Goal: Task Accomplishment & Management: Use online tool/utility

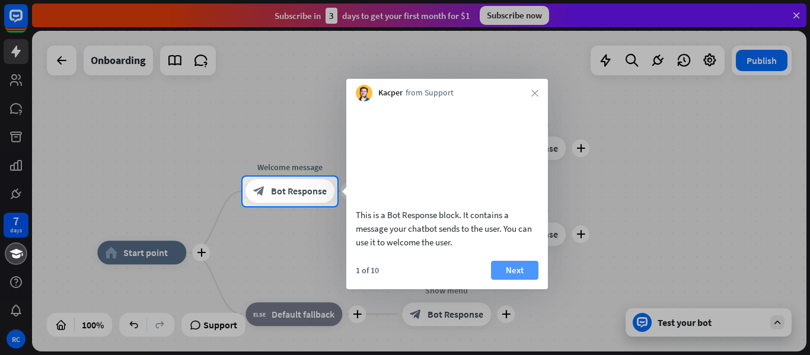
click at [522, 280] on button "Next" at bounding box center [514, 270] width 47 height 19
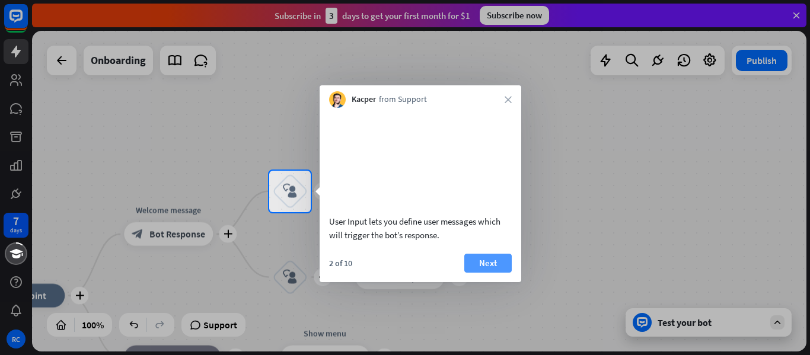
click at [495, 273] on button "Next" at bounding box center [487, 263] width 47 height 19
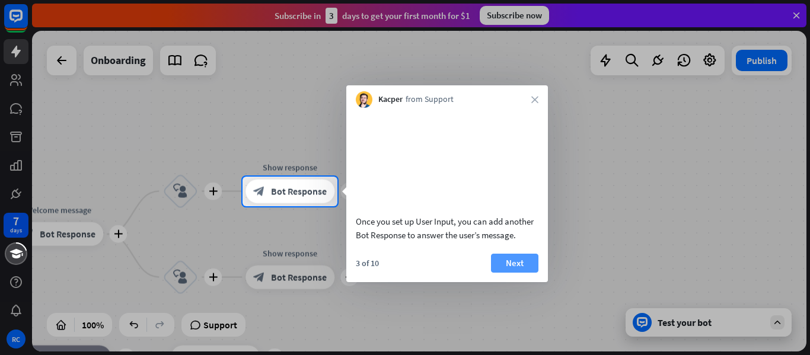
click at [505, 273] on button "Next" at bounding box center [514, 263] width 47 height 19
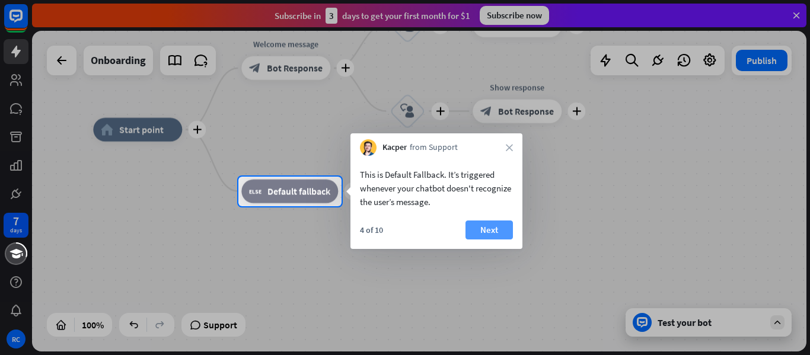
click at [498, 229] on button "Next" at bounding box center [488, 230] width 47 height 19
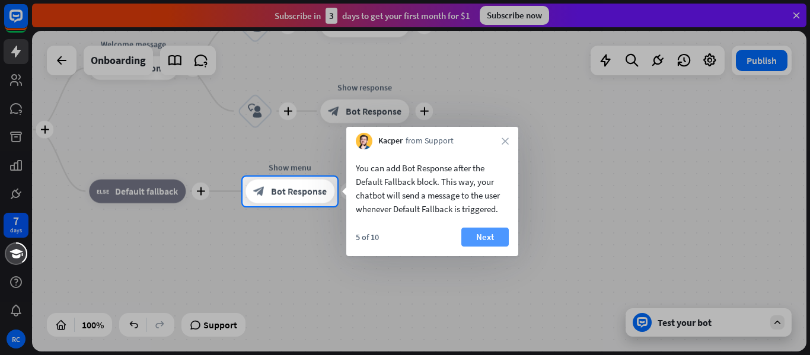
click at [496, 231] on button "Next" at bounding box center [484, 237] width 47 height 19
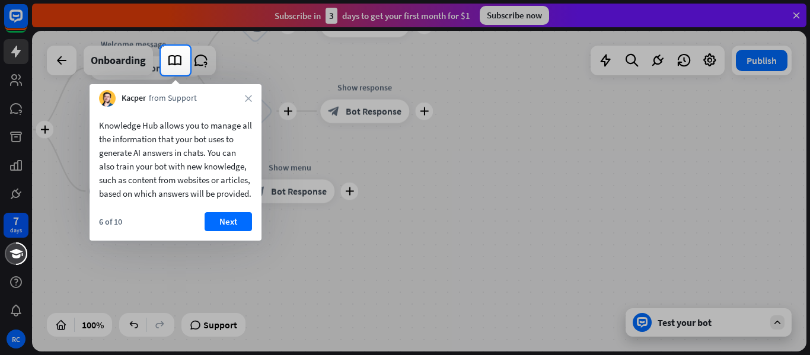
click at [275, 242] on div at bounding box center [405, 215] width 810 height 280
click at [237, 231] on button "Next" at bounding box center [228, 221] width 47 height 19
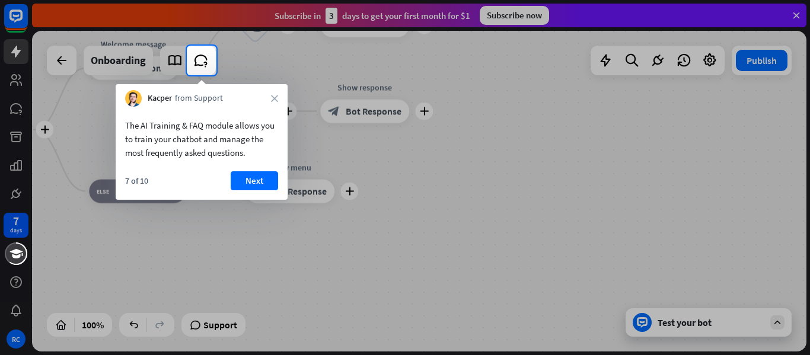
click at [254, 179] on button "Next" at bounding box center [254, 180] width 47 height 19
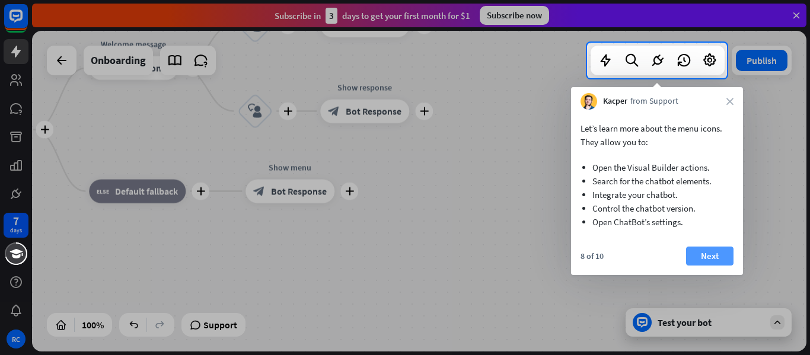
click at [706, 259] on button "Next" at bounding box center [709, 256] width 47 height 19
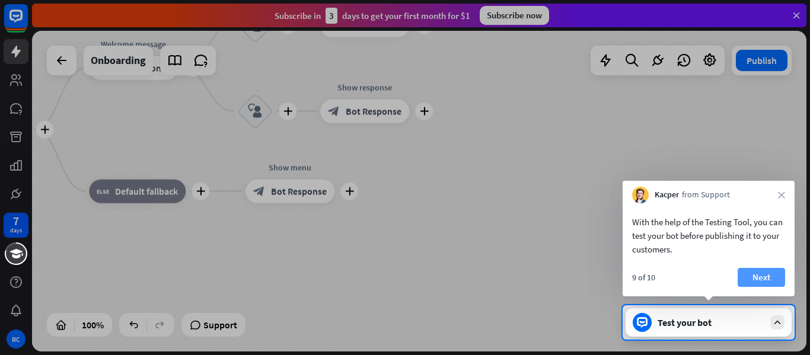
click at [757, 274] on button "Next" at bounding box center [761, 277] width 47 height 19
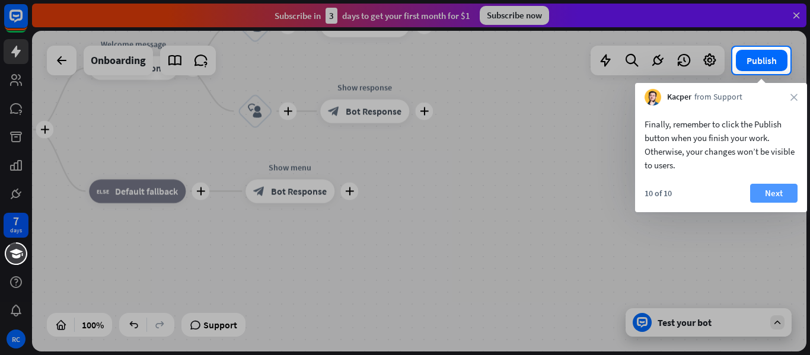
click at [772, 186] on button "Next" at bounding box center [773, 193] width 47 height 19
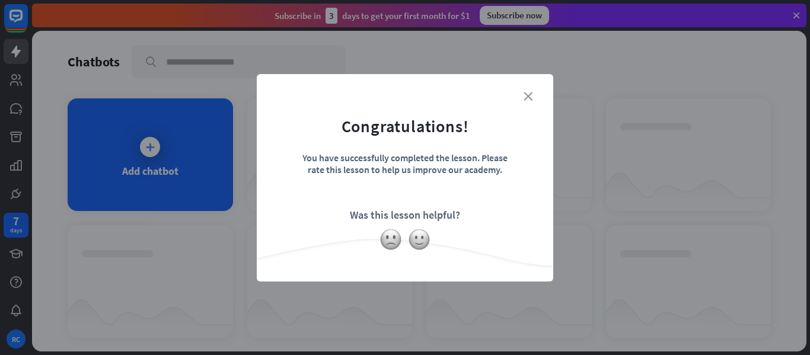
click at [531, 94] on icon "close" at bounding box center [528, 96] width 9 height 9
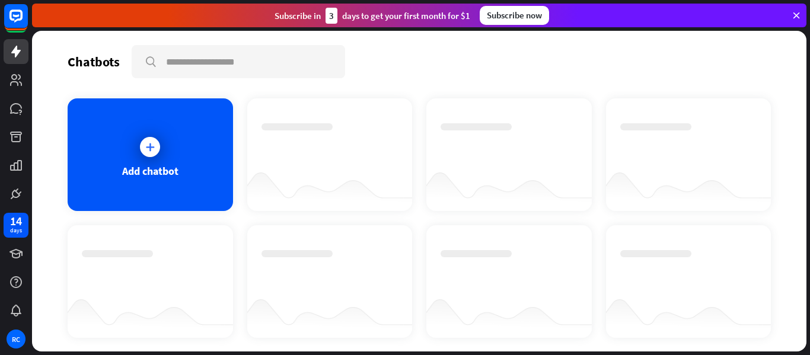
click at [672, 108] on div at bounding box center [688, 154] width 165 height 113
click at [640, 243] on div at bounding box center [688, 281] width 165 height 113
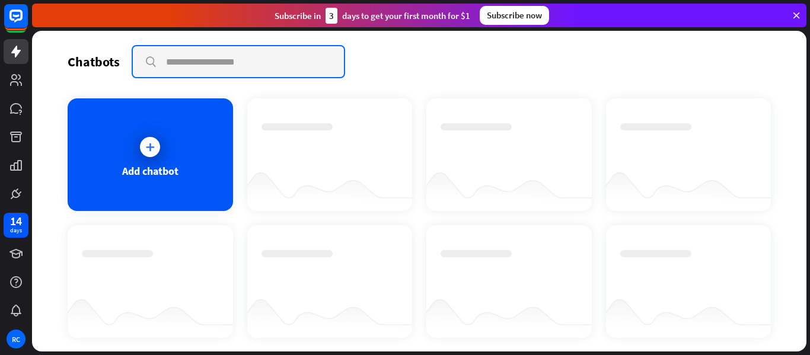
click at [179, 60] on input "text" at bounding box center [238, 61] width 211 height 31
drag, startPoint x: 307, startPoint y: 60, endPoint x: 0, endPoint y: 60, distance: 306.6
click at [0, 60] on div "**********" at bounding box center [405, 177] width 810 height 355
type input "*"
drag, startPoint x: 192, startPoint y: 61, endPoint x: 74, endPoint y: 60, distance: 118.6
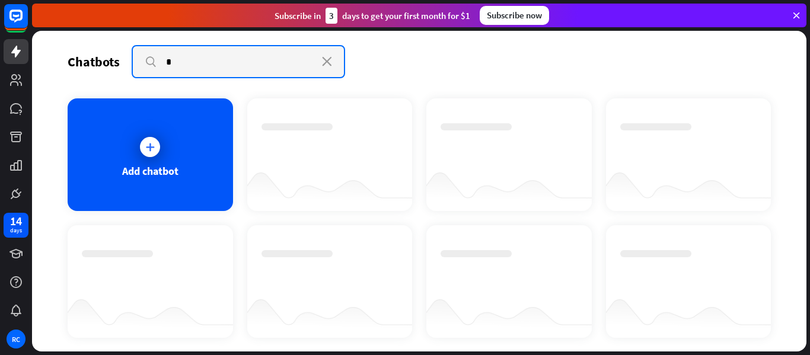
click at [74, 60] on div "Chatbots search * close" at bounding box center [419, 61] width 703 height 33
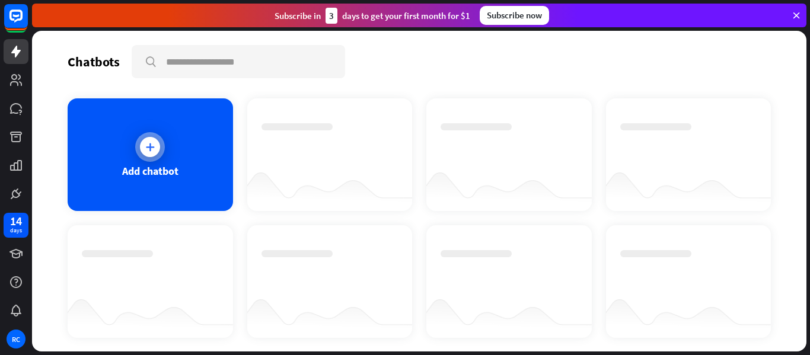
click at [158, 173] on div "Add chatbot" at bounding box center [150, 171] width 56 height 14
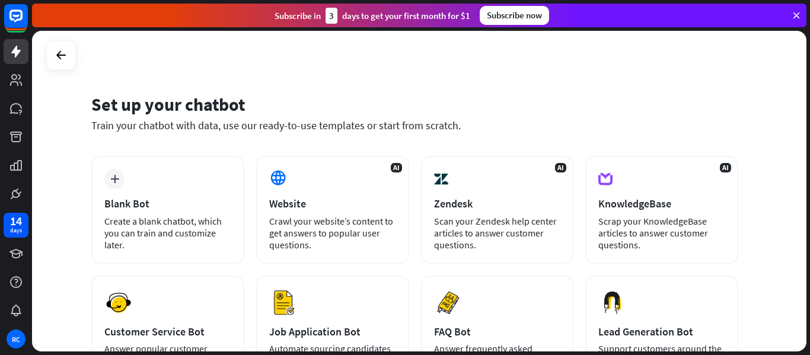
click at [194, 119] on div "Train your chatbot with data, use our ready-to-use templates or start from scra…" at bounding box center [414, 126] width 647 height 14
click at [195, 104] on div "Set up your chatbot" at bounding box center [414, 104] width 647 height 23
click at [797, 11] on icon at bounding box center [796, 15] width 11 height 11
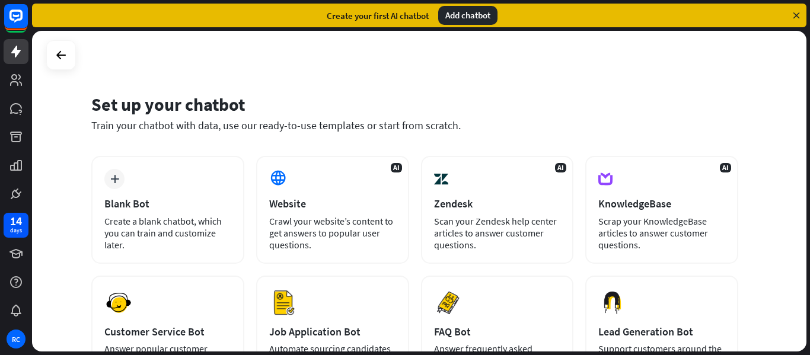
click at [479, 14] on div "Add chatbot" at bounding box center [467, 15] width 59 height 19
click at [797, 12] on icon at bounding box center [796, 15] width 11 height 11
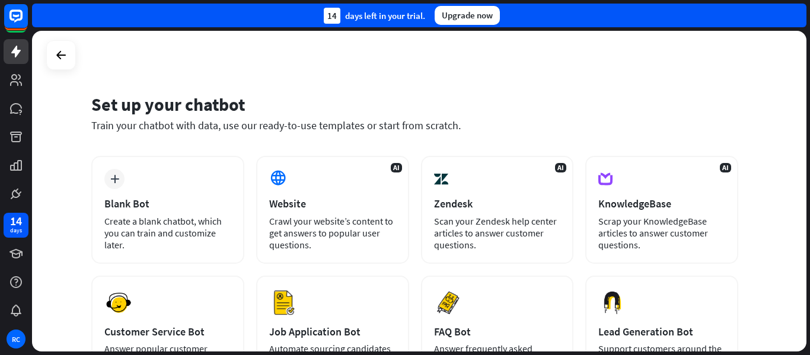
click at [152, 15] on div "14 days left in your trial. Upgrade now" at bounding box center [419, 16] width 774 height 24
click at [58, 53] on icon at bounding box center [61, 55] width 14 height 14
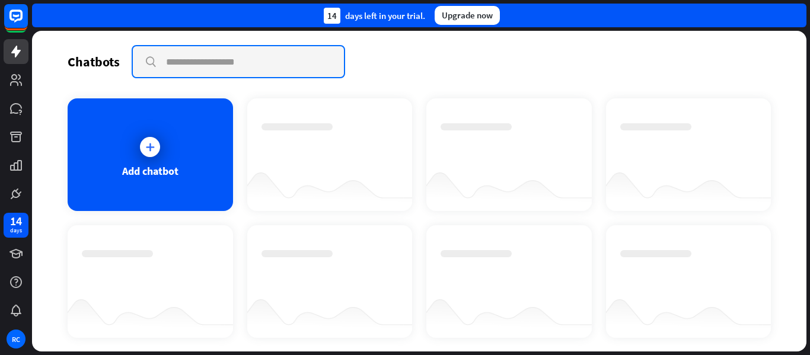
click at [174, 59] on input "text" at bounding box center [238, 61] width 211 height 31
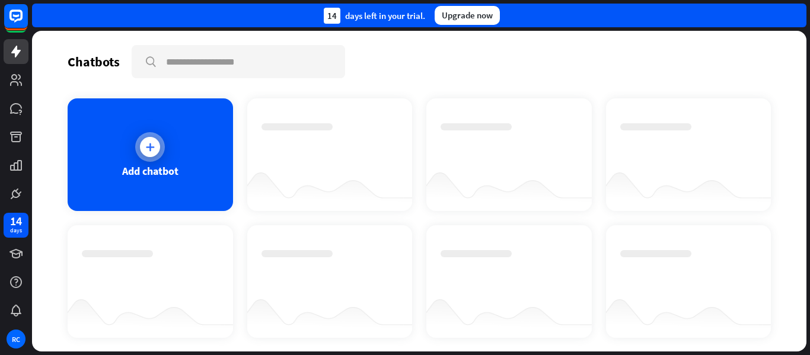
click at [151, 145] on icon at bounding box center [150, 147] width 12 height 12
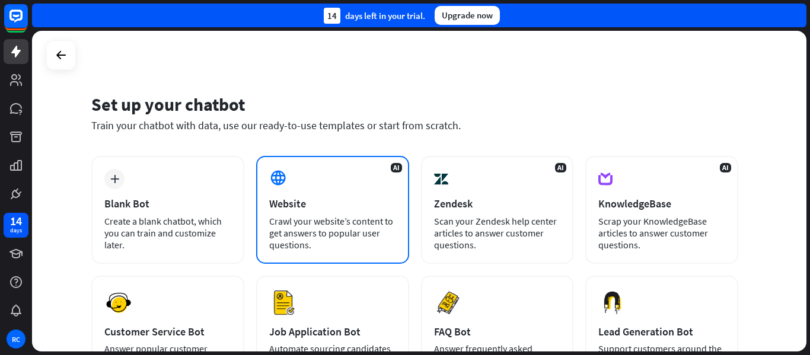
click at [354, 236] on div "Crawl your website’s content to get answers to popular user questions." at bounding box center [332, 233] width 127 height 36
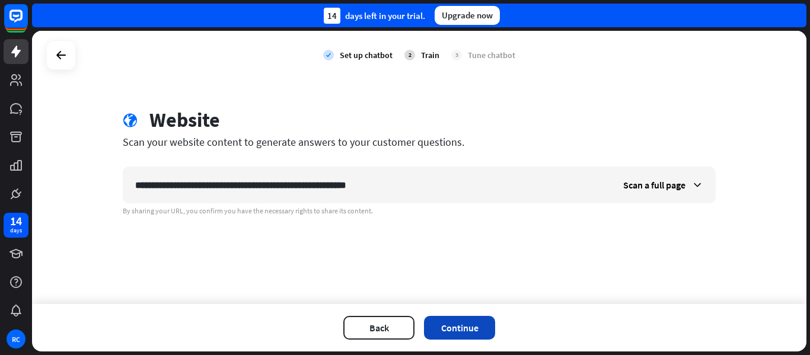
type input "**********"
click at [474, 325] on button "Continue" at bounding box center [459, 328] width 71 height 24
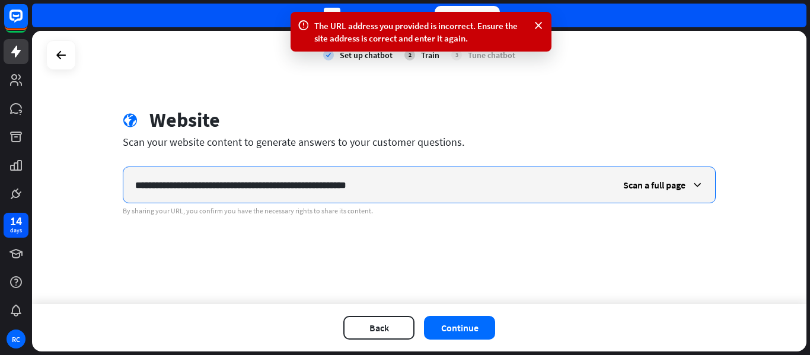
drag, startPoint x: 399, startPoint y: 186, endPoint x: 0, endPoint y: 183, distance: 399.1
click at [0, 183] on div "**********" at bounding box center [405, 177] width 810 height 355
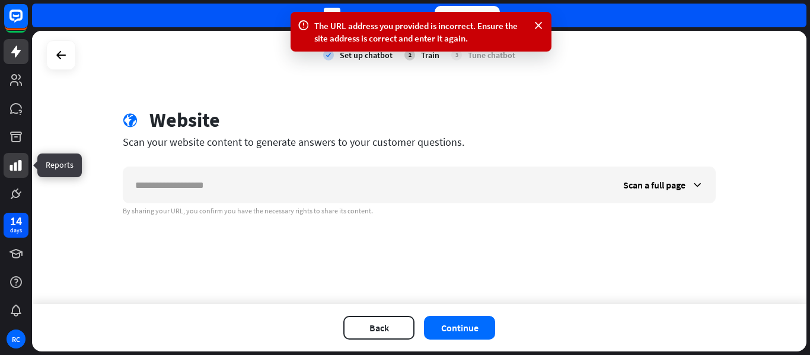
click at [19, 168] on icon at bounding box center [16, 165] width 12 height 11
